Goal: Task Accomplishment & Management: Complete application form

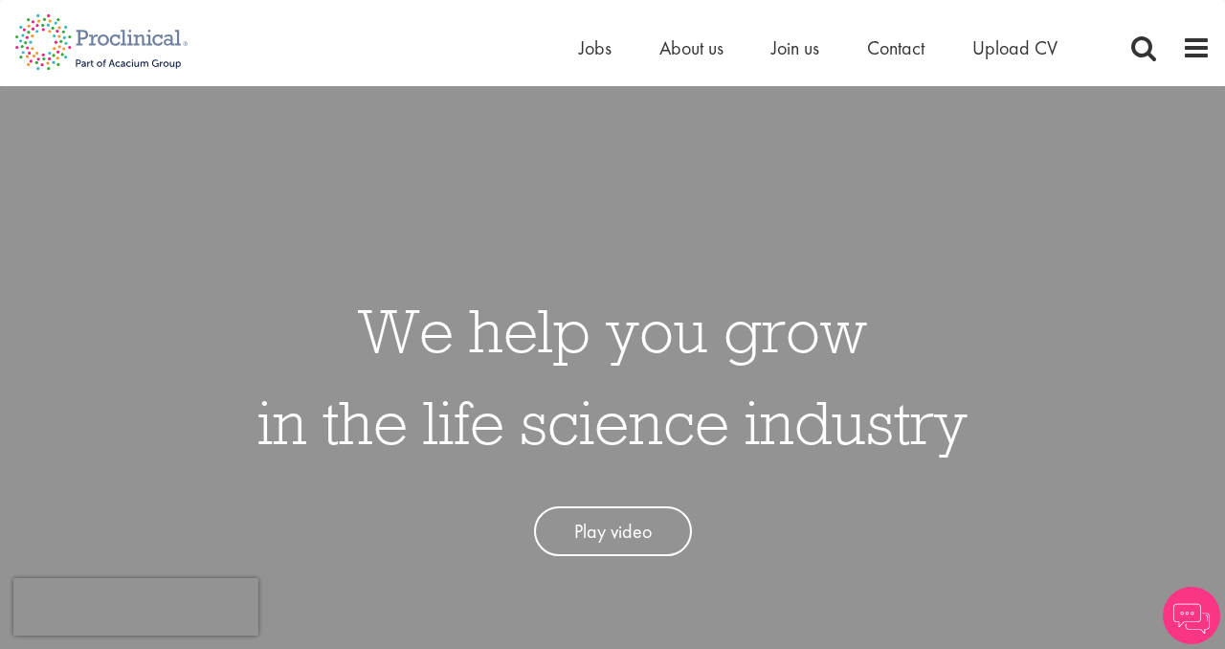
click at [651, 538] on link "Play video" at bounding box center [613, 531] width 158 height 51
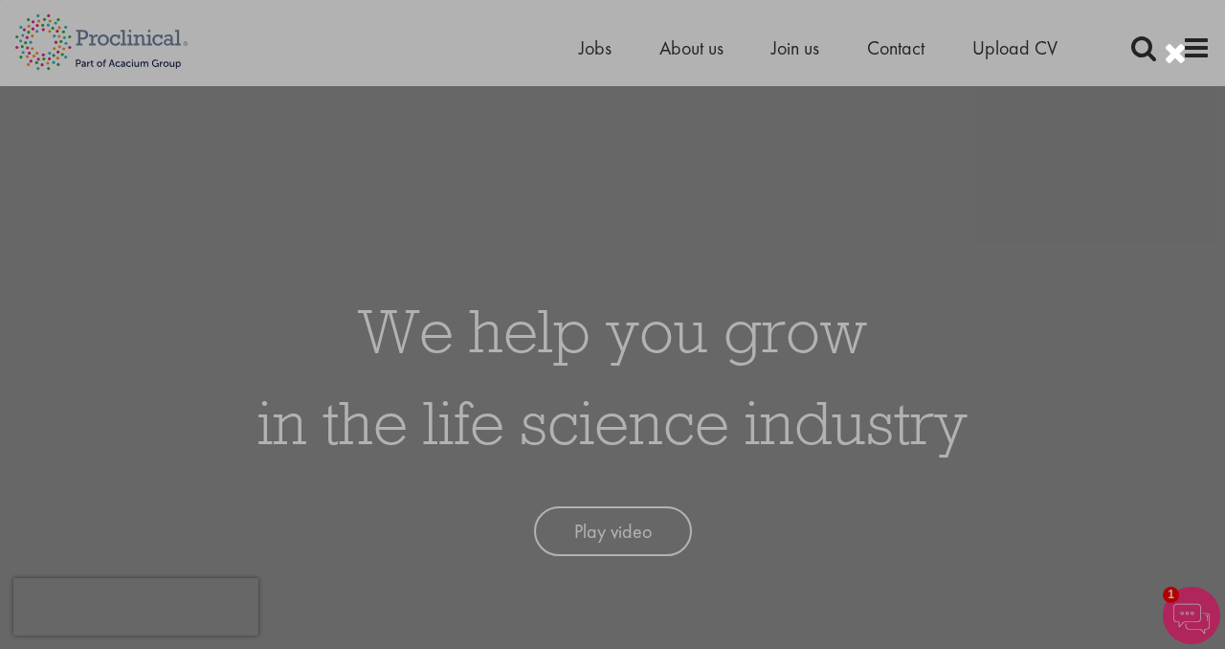
click at [1149, 178] on div at bounding box center [612, 324] width 1225 height 649
click at [877, 44] on div at bounding box center [612, 324] width 1225 height 649
click at [785, 44] on div at bounding box center [612, 324] width 1225 height 649
click at [1063, 378] on div at bounding box center [612, 324] width 1225 height 649
click at [406, 36] on div at bounding box center [612, 324] width 1225 height 649
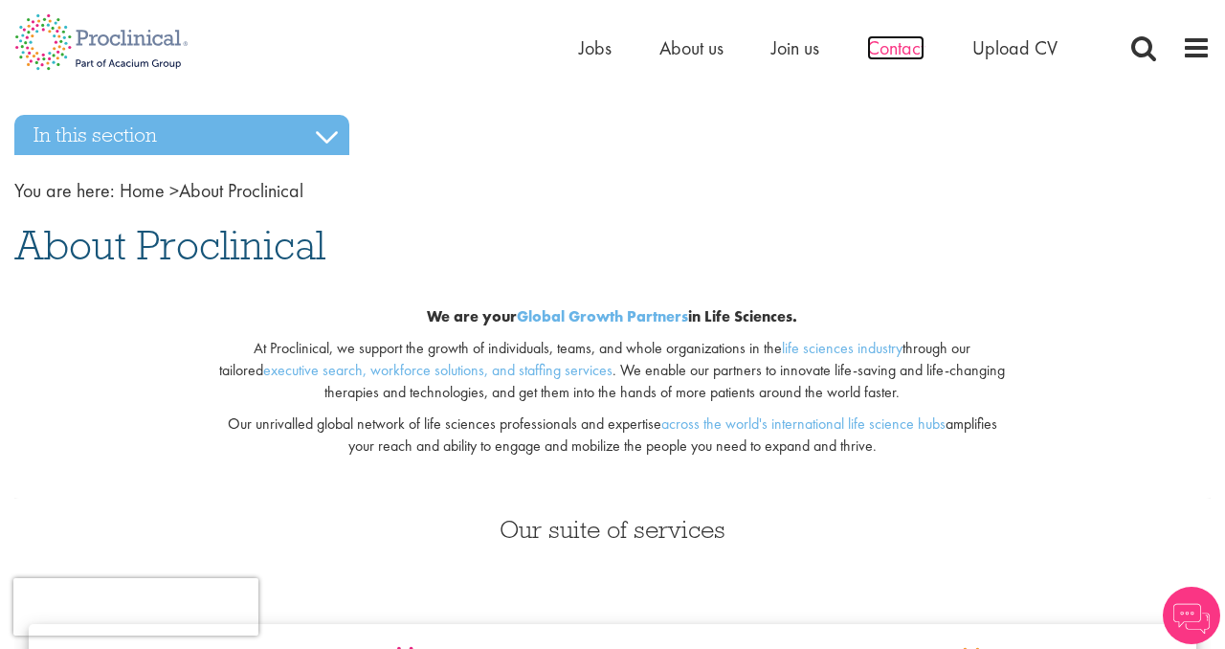
click at [911, 53] on span "Contact" at bounding box center [895, 47] width 57 height 25
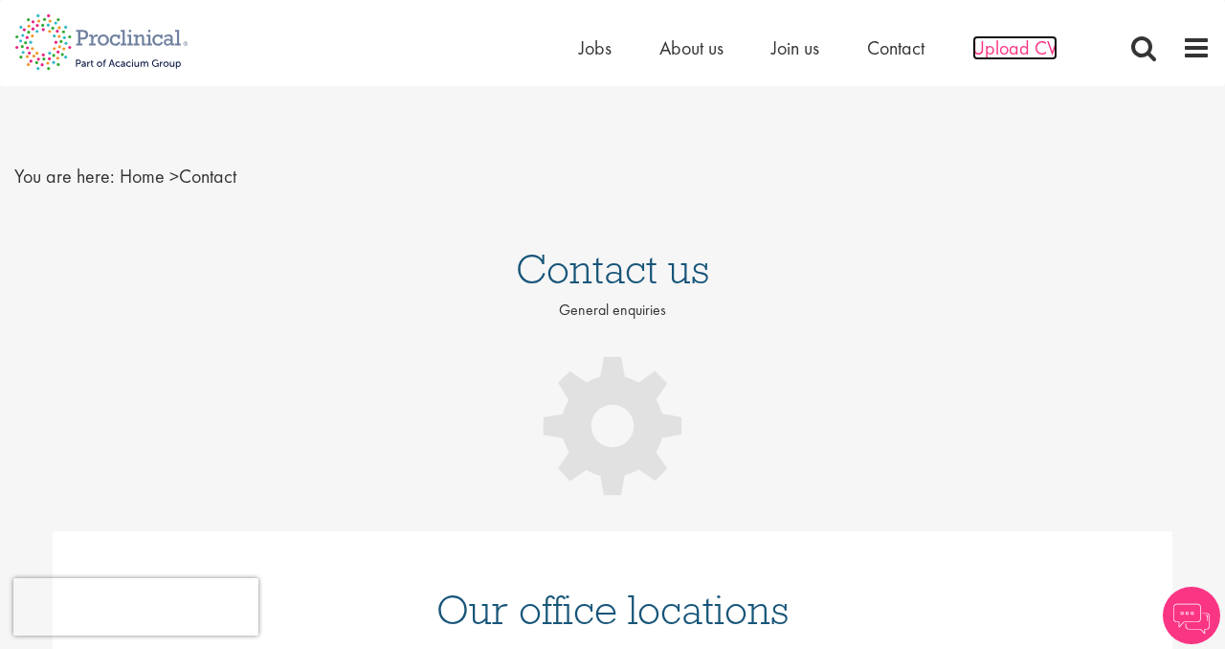
click at [1033, 41] on span "Upload CV" at bounding box center [1014, 47] width 85 height 25
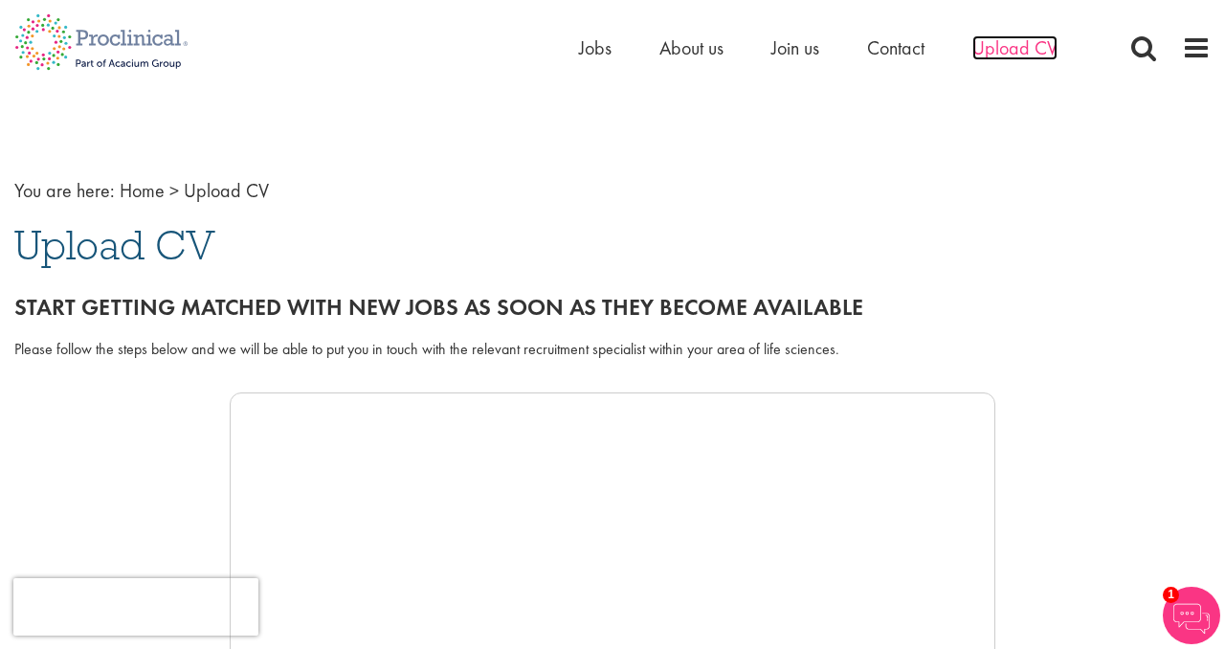
click at [997, 39] on span "Upload CV" at bounding box center [1014, 47] width 85 height 25
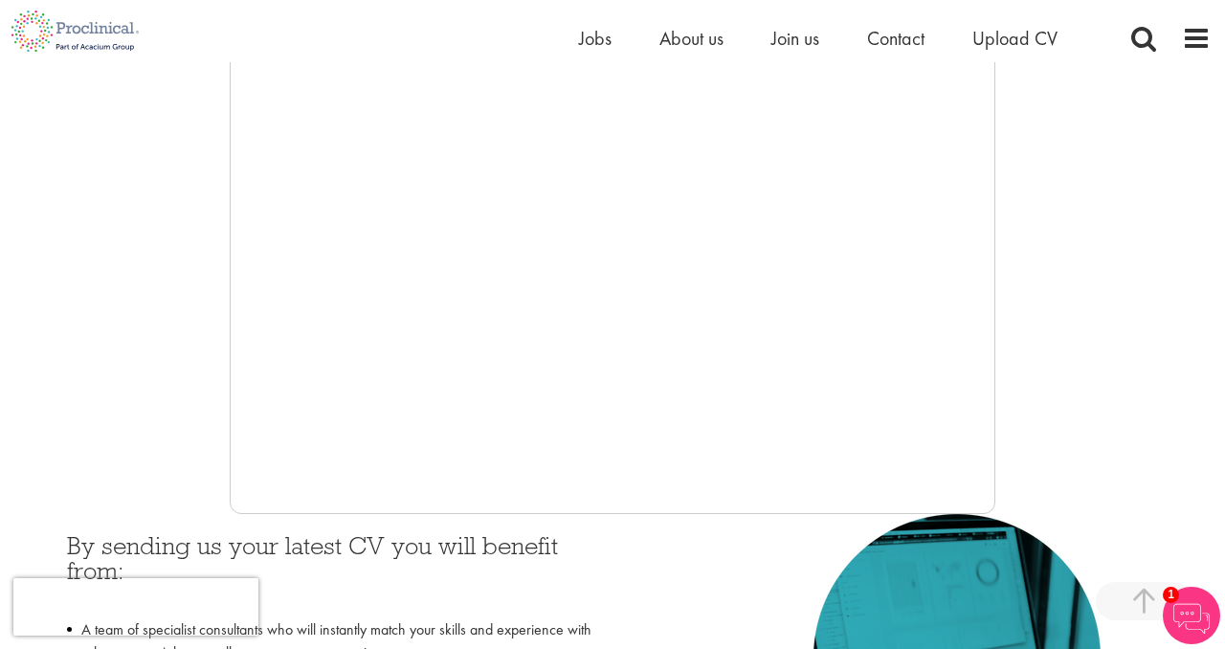
scroll to position [602, 0]
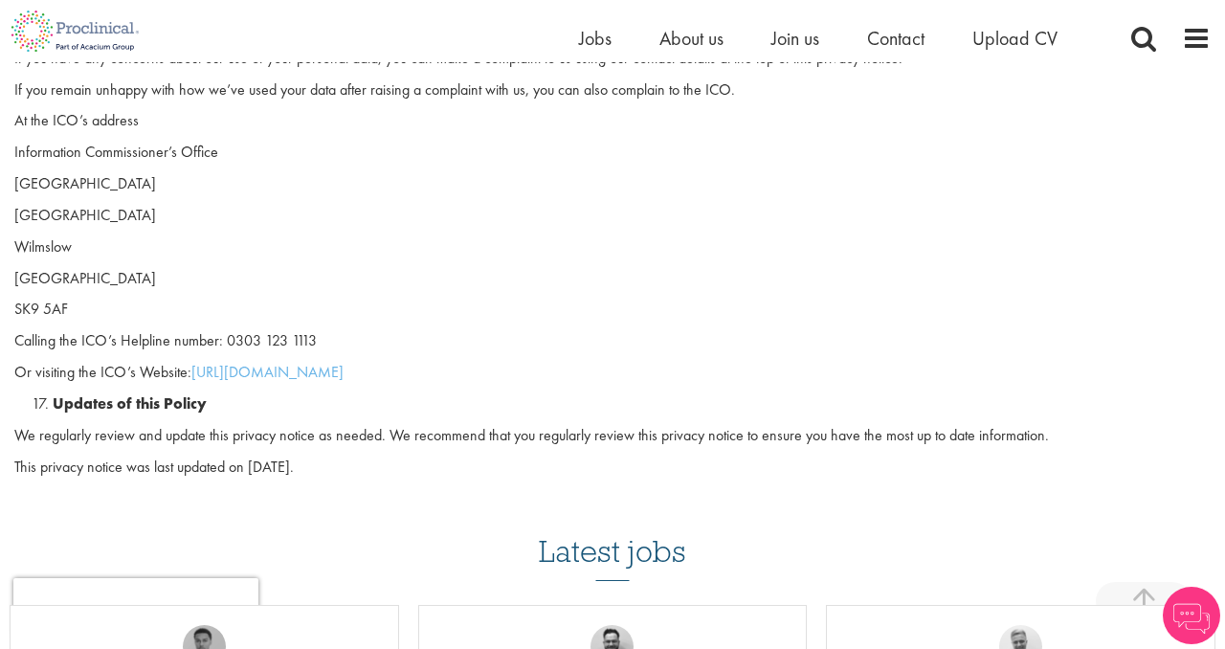
scroll to position [5191, 0]
